Goal: Information Seeking & Learning: Find specific fact

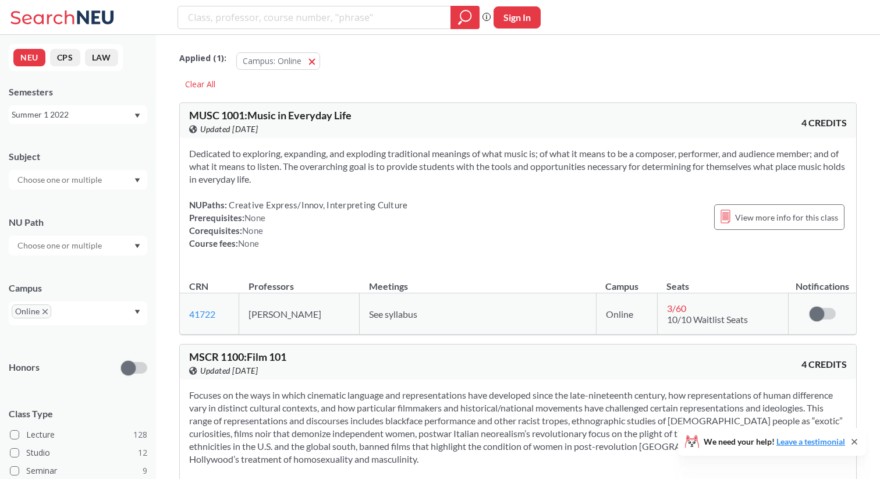
click at [344, 9] on input "search" at bounding box center [314, 18] width 255 height 20
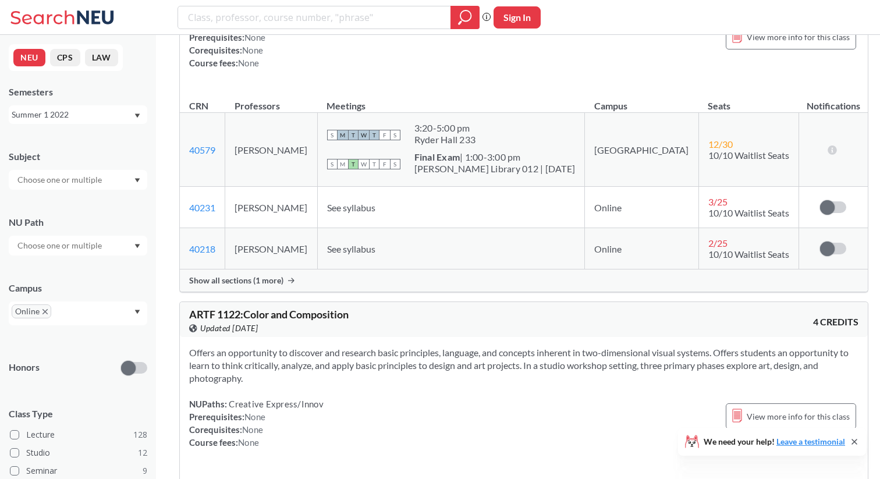
scroll to position [5439, 0]
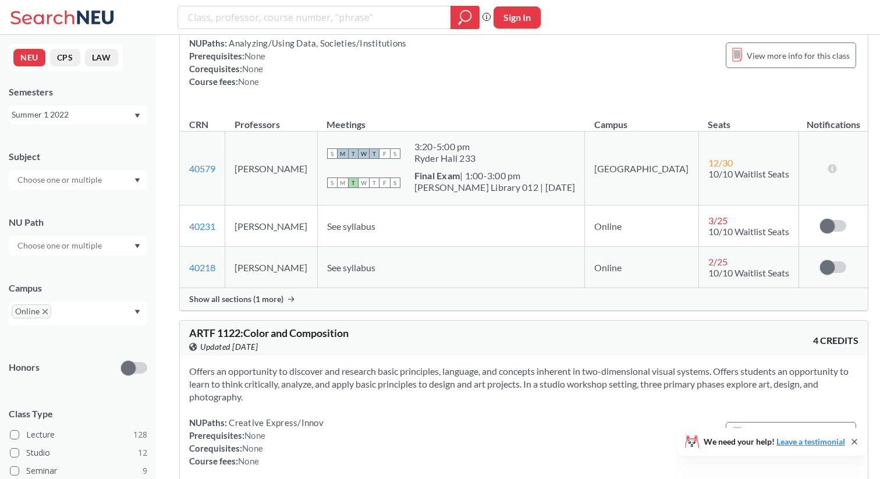
click at [229, 326] on span "ARTF 1122 : Color and Composition" at bounding box center [268, 332] width 159 height 13
copy span "1122"
